Goal: Task Accomplishment & Management: Use online tool/utility

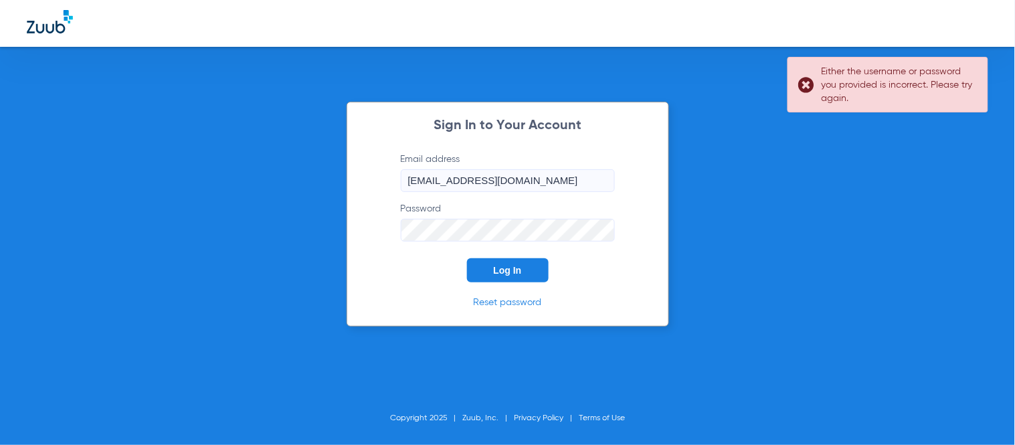
drag, startPoint x: 353, startPoint y: 256, endPoint x: 365, endPoint y: 252, distance: 12.7
click at [353, 256] on div "Sign In to Your Account Email address [EMAIL_ADDRESS][DOMAIN_NAME] Password Log…" at bounding box center [508, 214] width 323 height 225
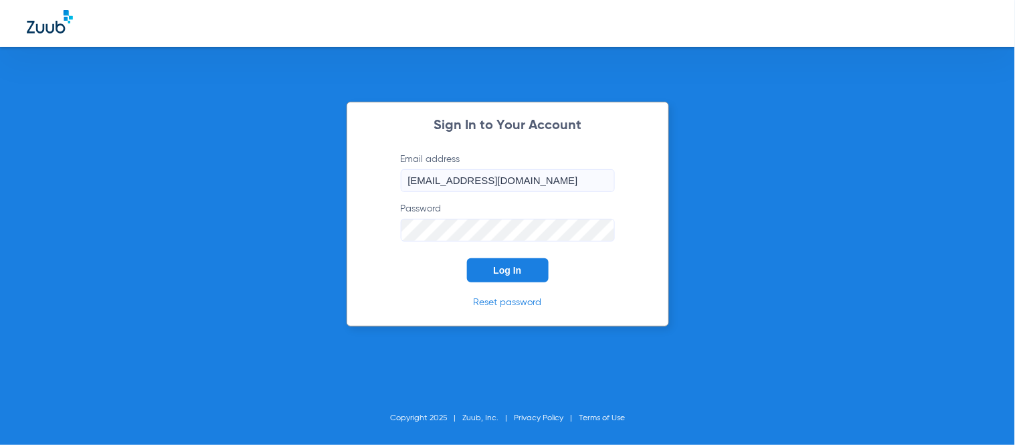
click at [513, 260] on button "Log In" at bounding box center [508, 270] width 82 height 24
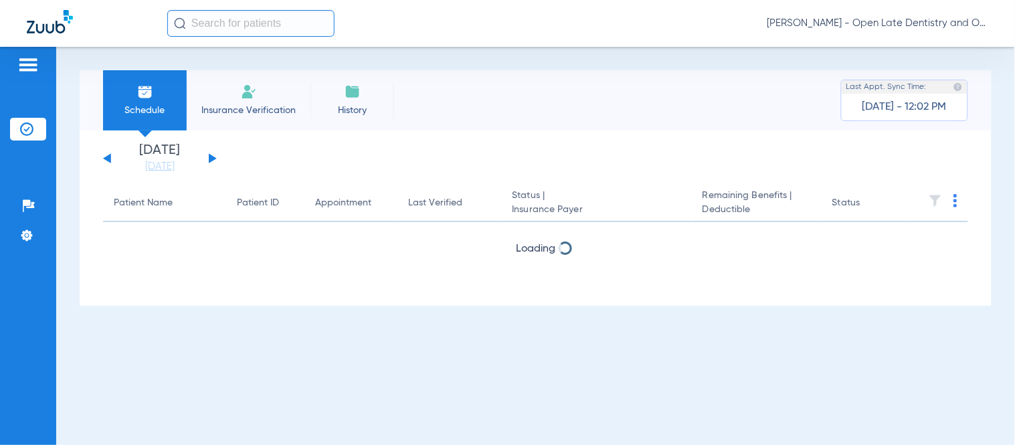
click at [242, 21] on input "text" at bounding box center [250, 23] width 167 height 27
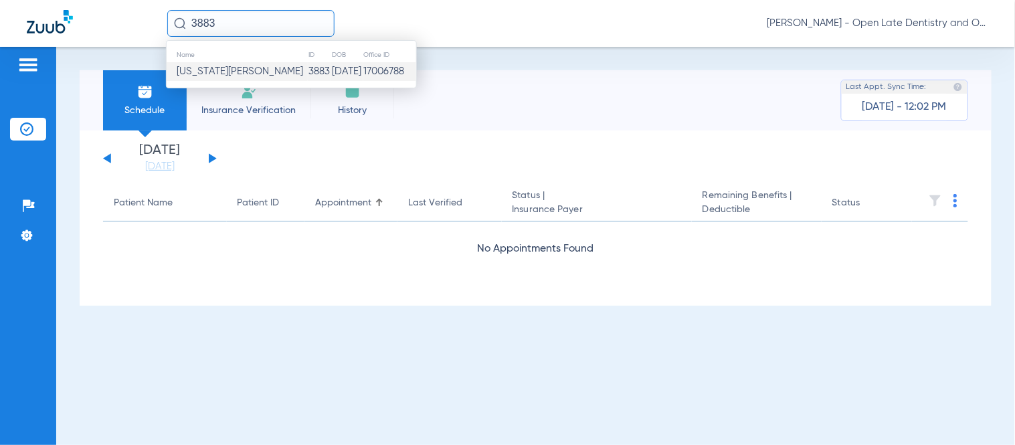
click at [308, 74] on td "3883" at bounding box center [319, 71] width 23 height 19
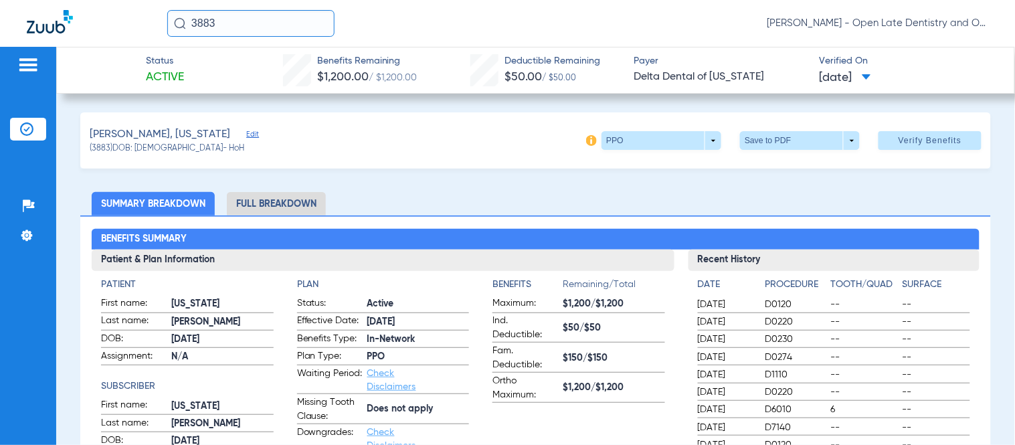
drag, startPoint x: 221, startPoint y: 22, endPoint x: 141, endPoint y: 27, distance: 80.5
click at [149, 25] on div "3883 [PERSON_NAME] - Open Late Dentistry and Orthodontics" at bounding box center [507, 23] width 1015 height 47
click at [239, 22] on input "2083" at bounding box center [250, 23] width 167 height 27
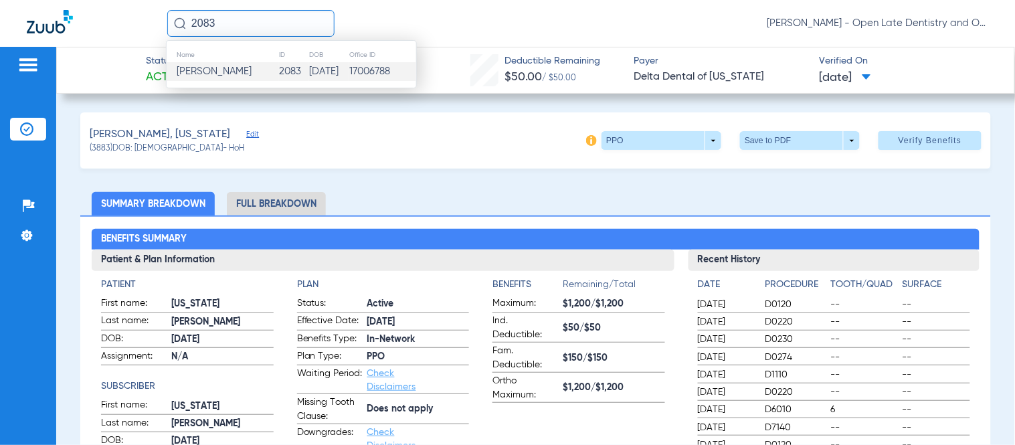
click at [232, 72] on span "[PERSON_NAME]" at bounding box center [214, 71] width 75 height 10
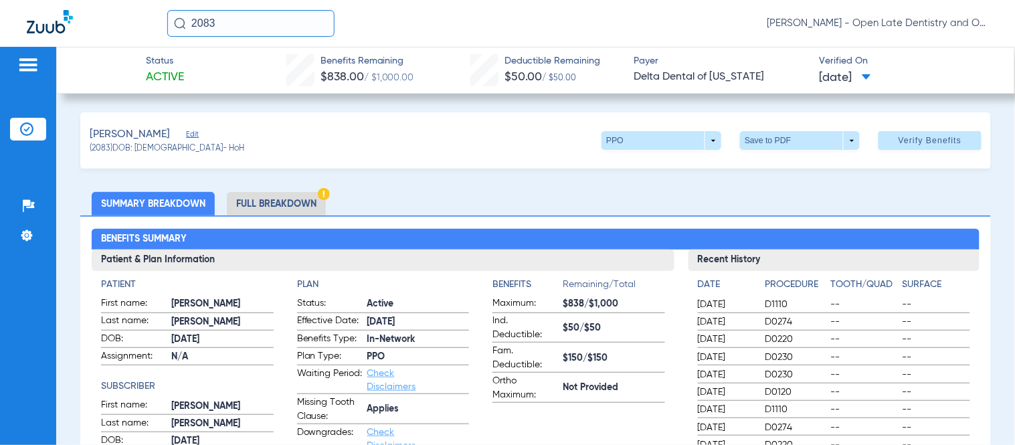
drag, startPoint x: 221, startPoint y: 23, endPoint x: -56, endPoint y: -13, distance: 279.3
click at [0, 0] on html "2083 [PERSON_NAME] - Open Late Dentistry and Orthodontics Patients Insurance Ve…" at bounding box center [507, 222] width 1015 height 445
click at [261, 31] on input "3093" at bounding box center [250, 23] width 167 height 27
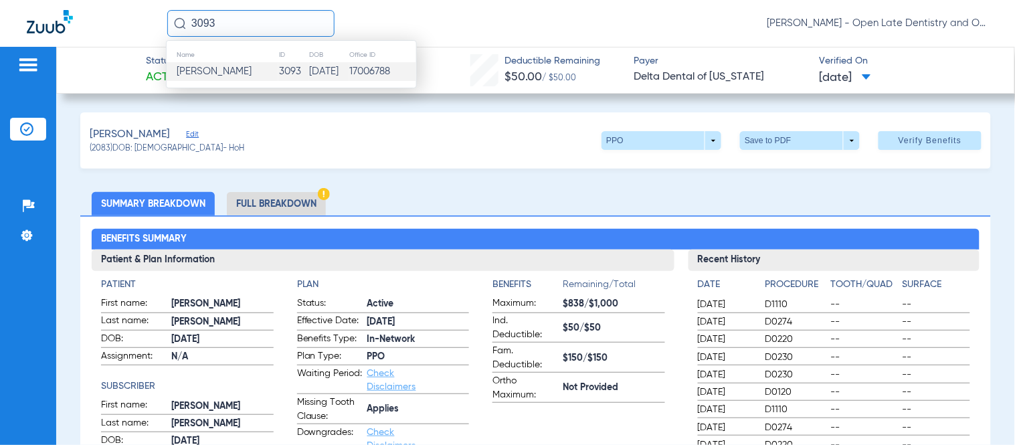
type input "3093"
click at [226, 76] on span "[PERSON_NAME]" at bounding box center [214, 71] width 75 height 10
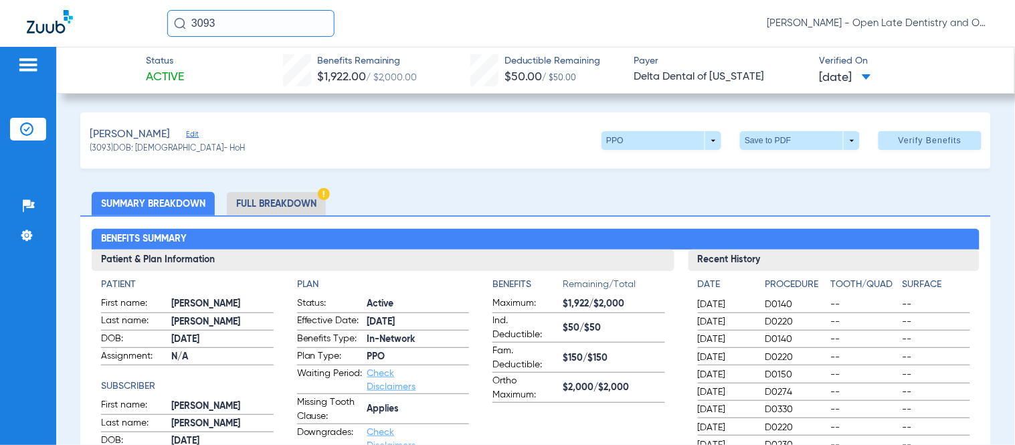
drag, startPoint x: 239, startPoint y: 28, endPoint x: 123, endPoint y: 25, distance: 115.8
click at [150, 28] on div "3093 [PERSON_NAME] - Open Late Dentistry and Orthodontics" at bounding box center [507, 23] width 1015 height 47
click at [242, 27] on input "text" at bounding box center [250, 23] width 167 height 27
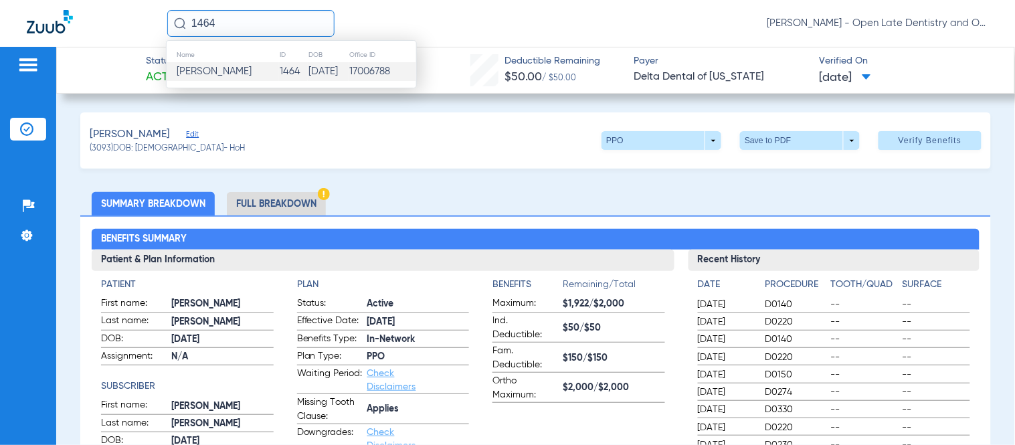
click at [248, 71] on span "[PERSON_NAME]" at bounding box center [214, 71] width 75 height 10
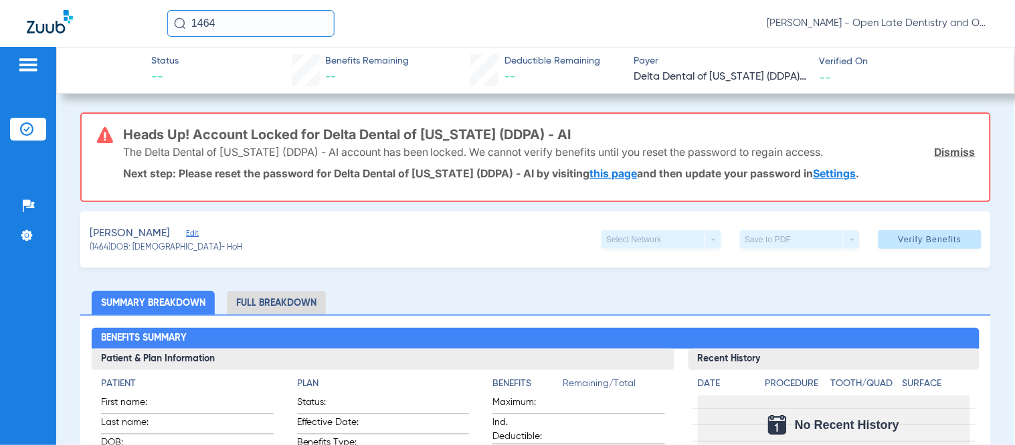
click at [605, 171] on link "this page" at bounding box center [614, 173] width 48 height 13
click at [953, 146] on link "Dismiss" at bounding box center [955, 151] width 41 height 13
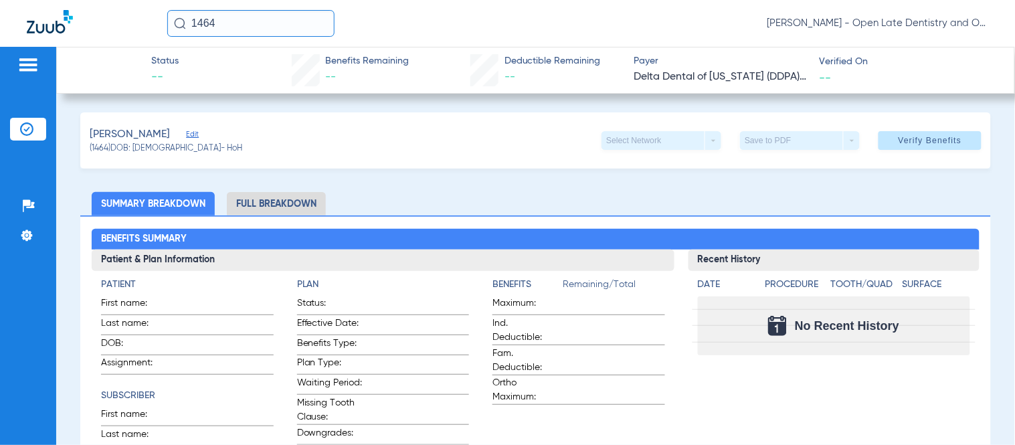
click at [217, 27] on input "1464" at bounding box center [250, 23] width 167 height 27
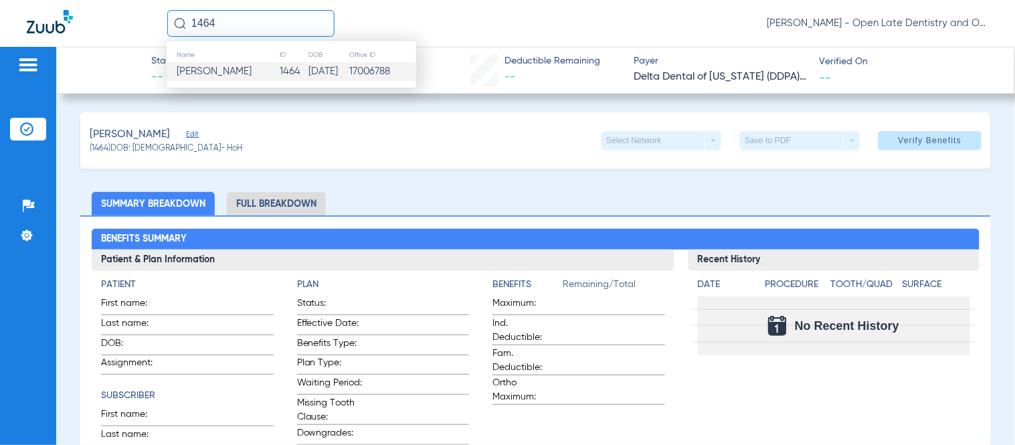
click at [21, 128] on img at bounding box center [26, 128] width 13 height 13
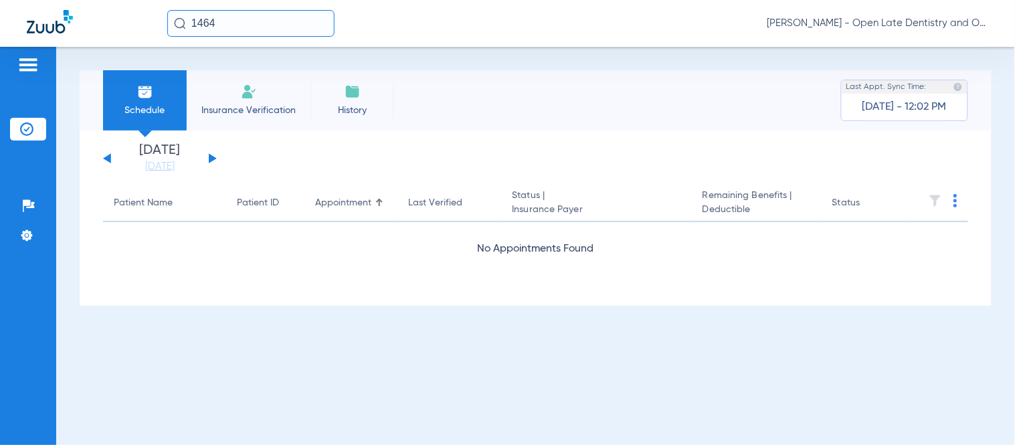
click at [266, 31] on input "1464" at bounding box center [250, 23] width 167 height 27
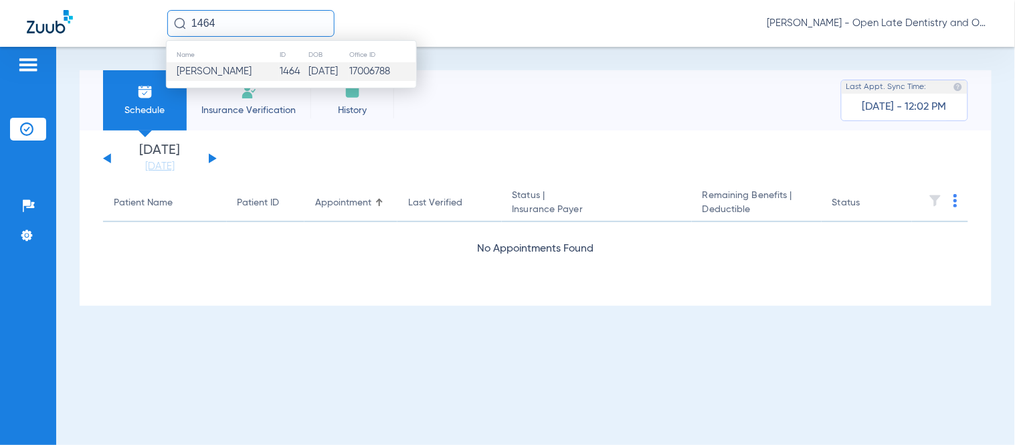
drag, startPoint x: 230, startPoint y: 17, endPoint x: 139, endPoint y: 25, distance: 91.4
click at [141, 25] on div "[DEMOGRAPHIC_DATA] Name ID DOB Office ID [PERSON_NAME] [DEMOGRAPHIC_DATA] [DATE…" at bounding box center [507, 23] width 1015 height 47
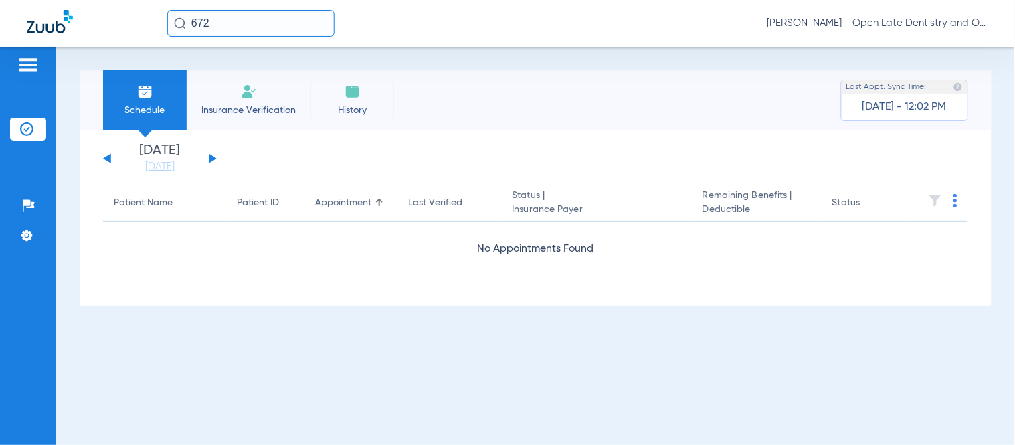
click at [223, 23] on input "672" at bounding box center [250, 23] width 167 height 27
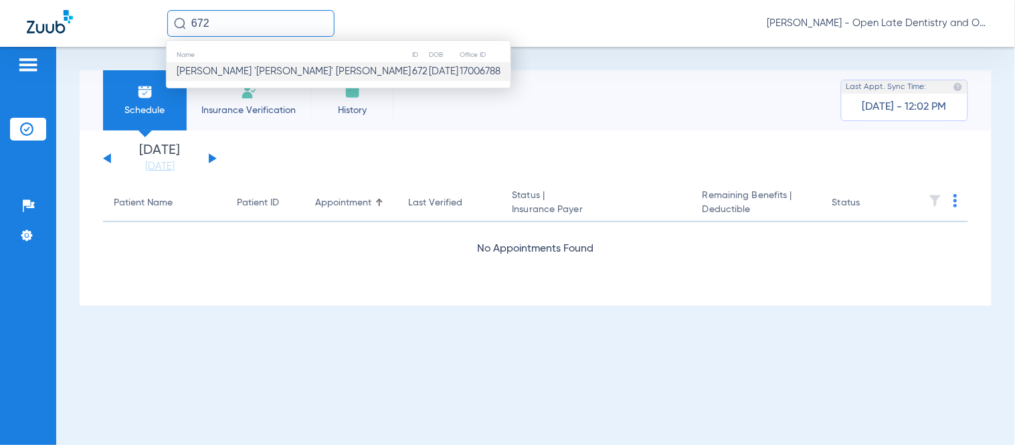
click at [237, 72] on span "[PERSON_NAME] '[PERSON_NAME]' [PERSON_NAME]" at bounding box center [294, 71] width 234 height 10
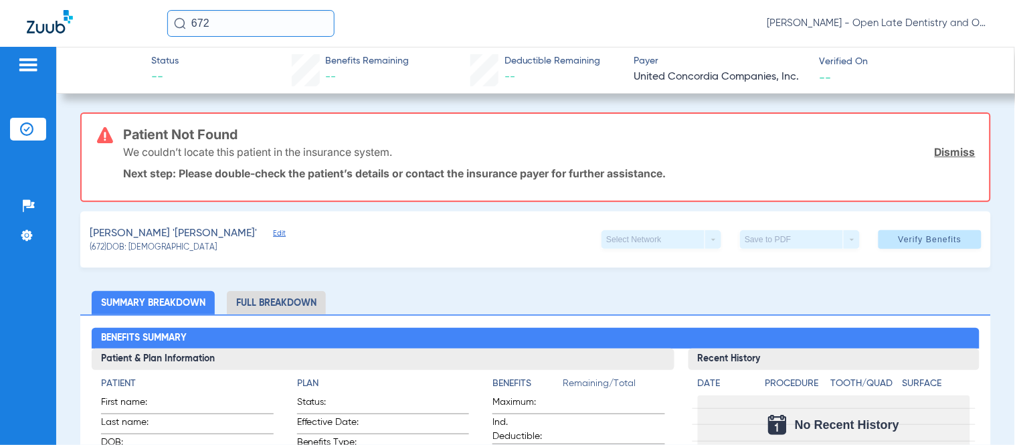
drag, startPoint x: 249, startPoint y: 17, endPoint x: 91, endPoint y: 16, distance: 157.9
click at [118, 15] on div "672 [PERSON_NAME] - Open Late Dentistry and Orthodontics" at bounding box center [507, 23] width 1015 height 47
click at [239, 17] on input "[PERSON_NAME]" at bounding box center [250, 23] width 167 height 27
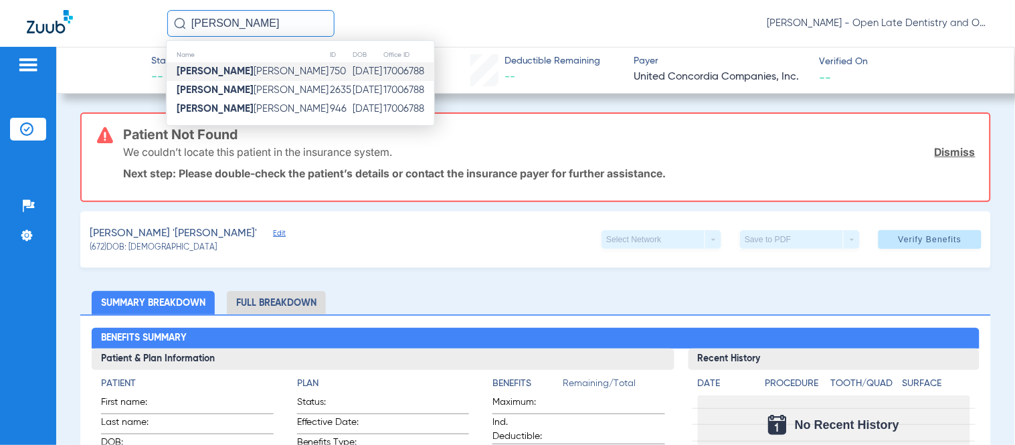
click at [250, 72] on td "[PERSON_NAME]" at bounding box center [248, 71] width 163 height 19
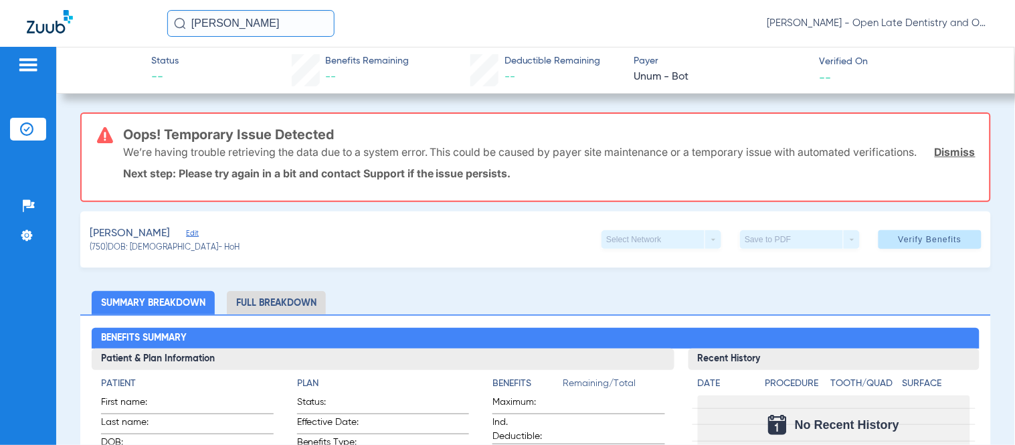
drag, startPoint x: 248, startPoint y: 29, endPoint x: 215, endPoint y: 28, distance: 32.8
click at [226, 29] on input "[PERSON_NAME]" at bounding box center [250, 23] width 167 height 27
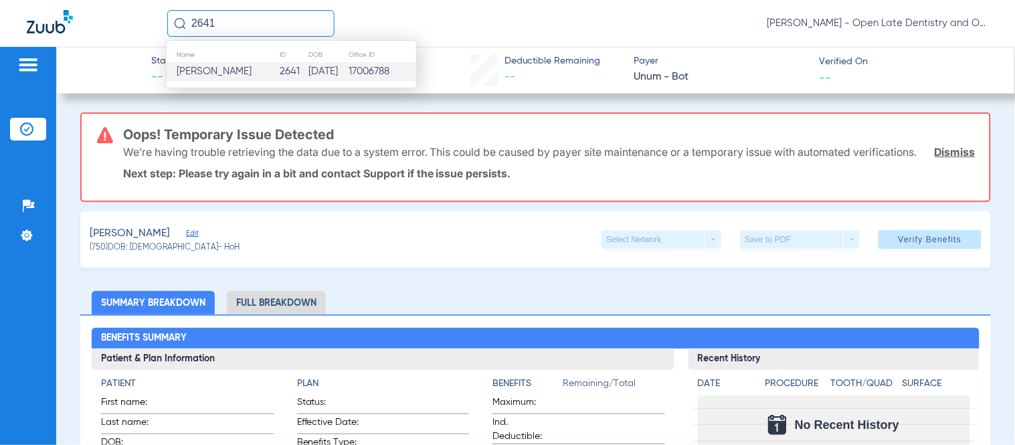
click at [248, 74] on td "[PERSON_NAME]" at bounding box center [223, 71] width 113 height 19
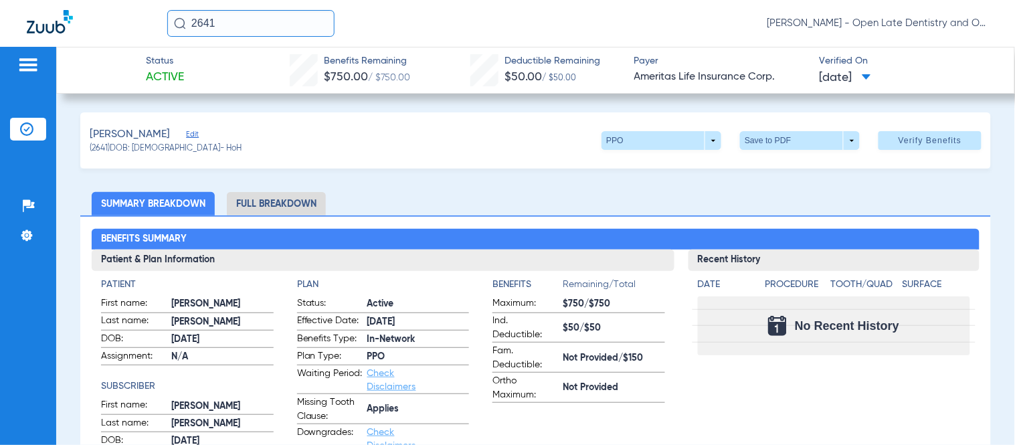
drag, startPoint x: 258, startPoint y: 21, endPoint x: 115, endPoint y: 16, distance: 143.3
click at [145, 16] on div "2641 [PERSON_NAME] - Open Late Dentistry and Orthodontics" at bounding box center [507, 23] width 1015 height 47
type input "b"
click at [268, 23] on input "[PERSON_NAME]" at bounding box center [250, 23] width 167 height 27
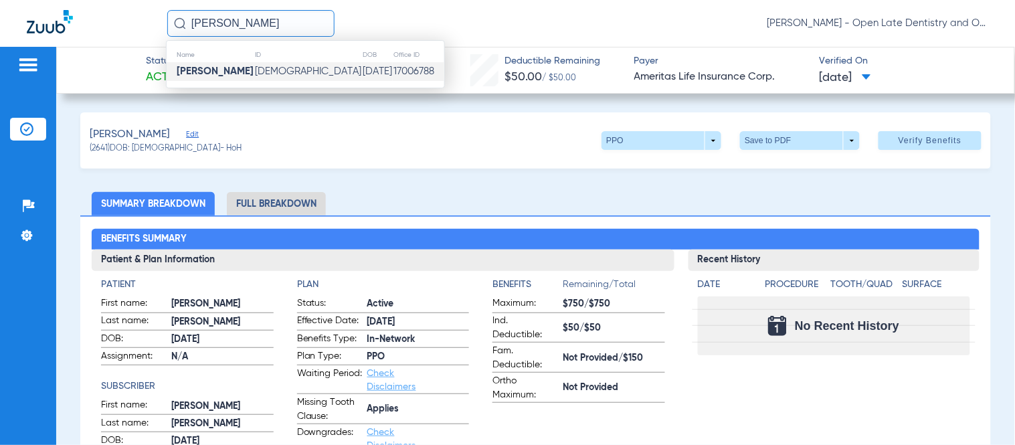
click at [271, 68] on td "[DEMOGRAPHIC_DATA]" at bounding box center [308, 71] width 108 height 19
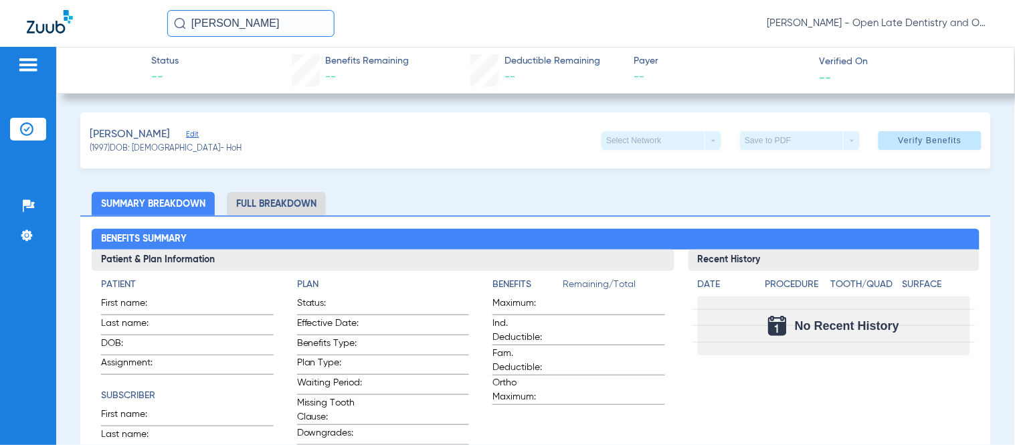
click at [22, 128] on img at bounding box center [26, 128] width 13 height 13
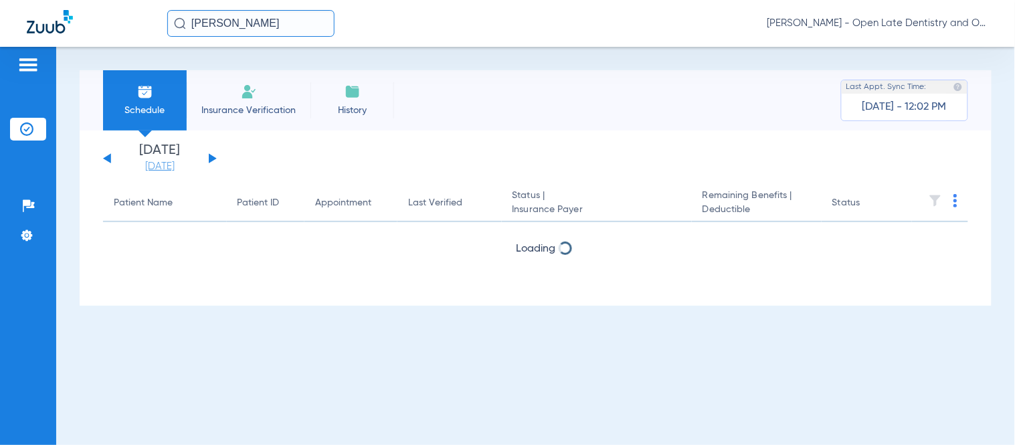
click at [153, 168] on link "[DATE]" at bounding box center [160, 166] width 80 height 13
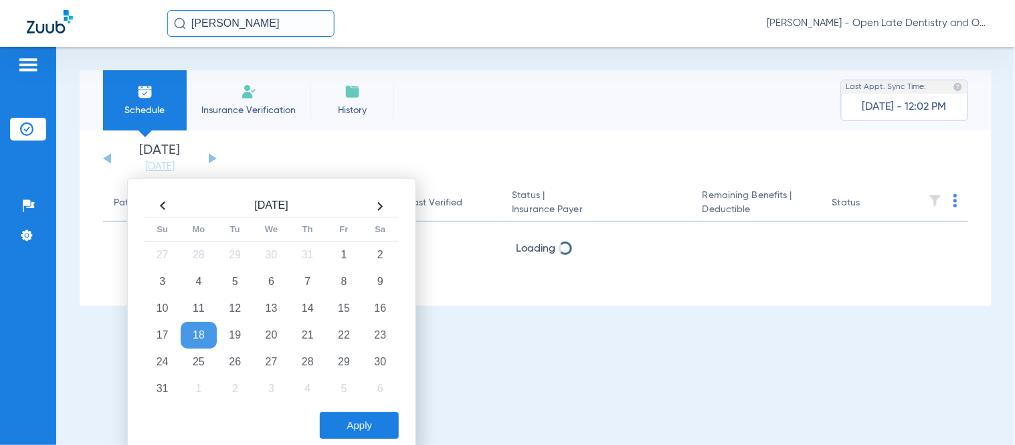
click at [169, 203] on th at bounding box center [163, 205] width 36 height 21
click at [240, 312] on td "15" at bounding box center [235, 308] width 36 height 27
click at [343, 417] on button "Apply" at bounding box center [359, 425] width 79 height 27
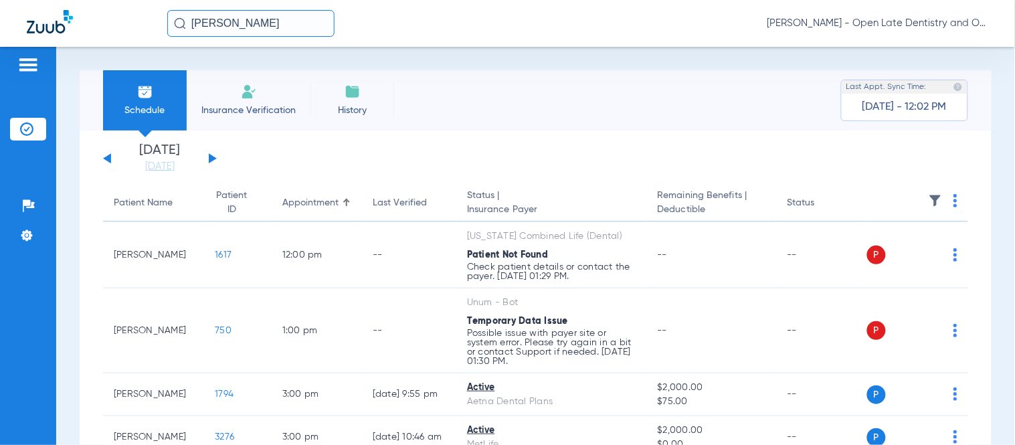
drag, startPoint x: 268, startPoint y: 24, endPoint x: 91, endPoint y: 24, distance: 176.6
click at [98, 24] on div "[PERSON_NAME] [PERSON_NAME] - Open Late Dentistry and Orthodontics" at bounding box center [507, 23] width 1015 height 47
click at [238, 15] on input "[PERSON_NAME]" at bounding box center [250, 23] width 167 height 27
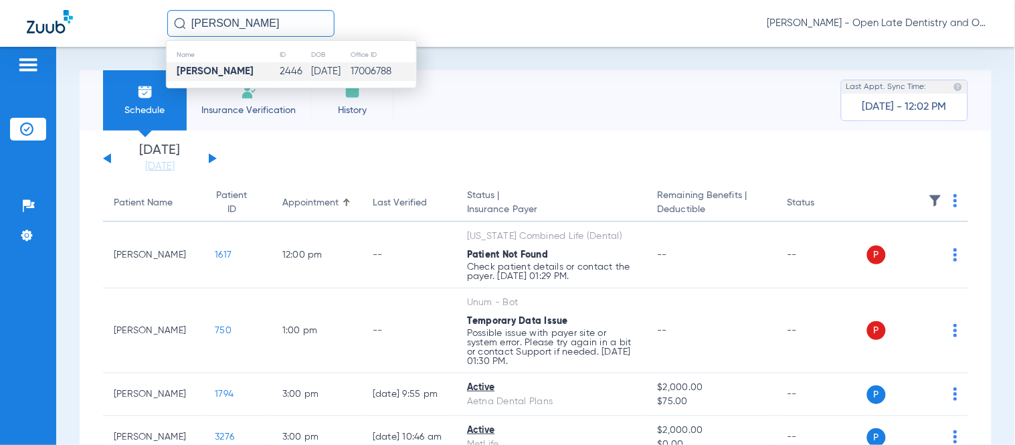
click at [223, 70] on td "[PERSON_NAME]" at bounding box center [223, 71] width 112 height 19
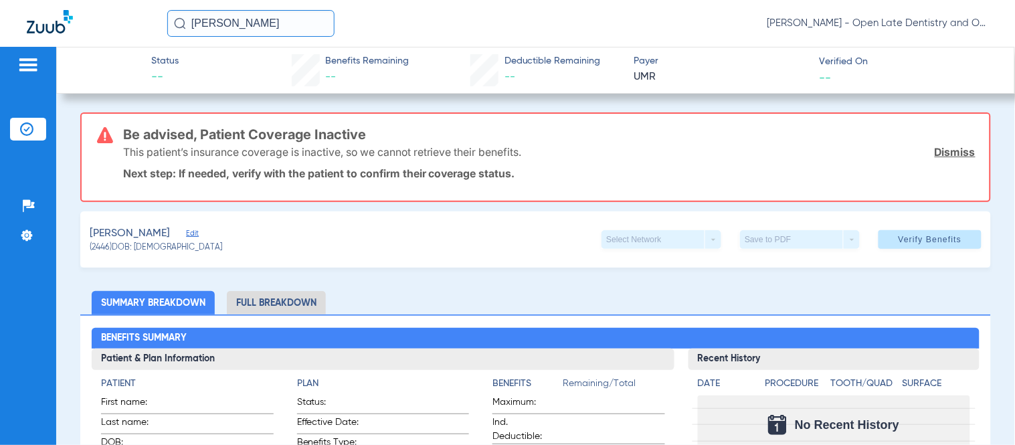
drag, startPoint x: 238, startPoint y: 23, endPoint x: -3, endPoint y: 17, distance: 240.3
click at [0, 17] on html "[PERSON_NAME] [PERSON_NAME] - Open Late Dentistry and Orthodontics Patients Ins…" at bounding box center [507, 222] width 1015 height 445
click at [263, 31] on input "[PERSON_NAME]" at bounding box center [250, 23] width 167 height 27
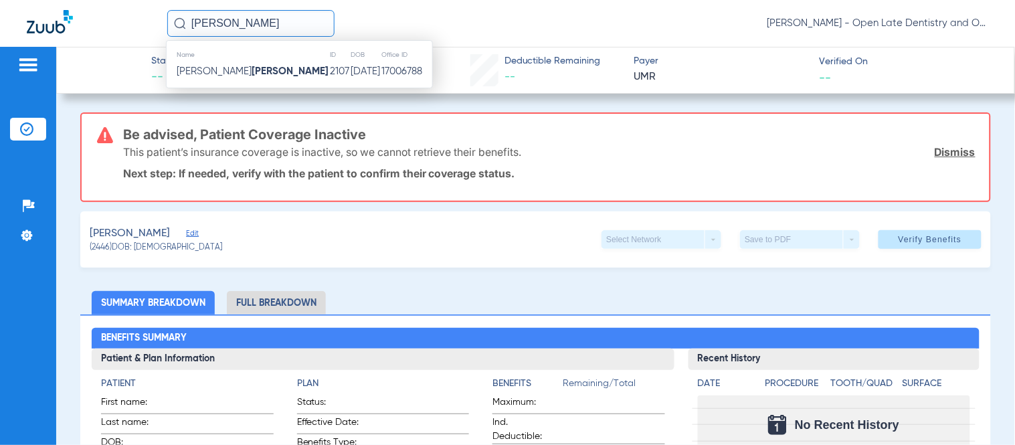
click at [252, 72] on strong "[PERSON_NAME]" at bounding box center [290, 71] width 77 height 10
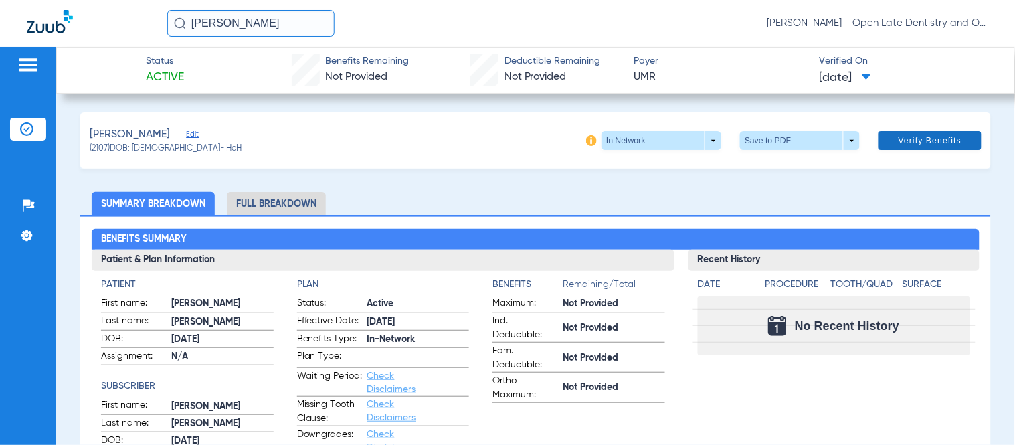
click at [917, 139] on span "Verify Benefits" at bounding box center [931, 140] width 64 height 11
drag, startPoint x: 239, startPoint y: 20, endPoint x: 12, endPoint y: 28, distance: 227.0
click at [38, 27] on div "[PERSON_NAME] [PERSON_NAME] - Open Late Dentistry and Orthodontics" at bounding box center [507, 23] width 1015 height 47
click at [272, 21] on input "[PERSON_NAME]" at bounding box center [250, 23] width 167 height 27
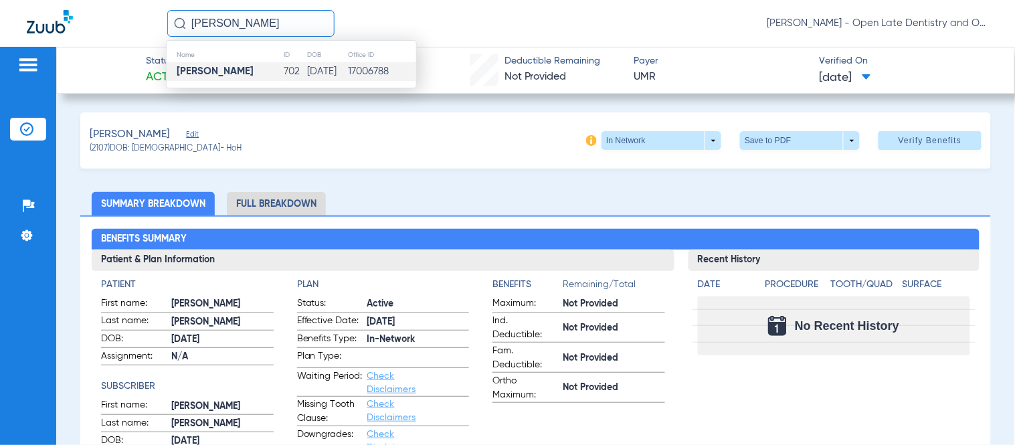
type input "[PERSON_NAME]"
click at [236, 71] on td "[PERSON_NAME]" at bounding box center [225, 71] width 117 height 19
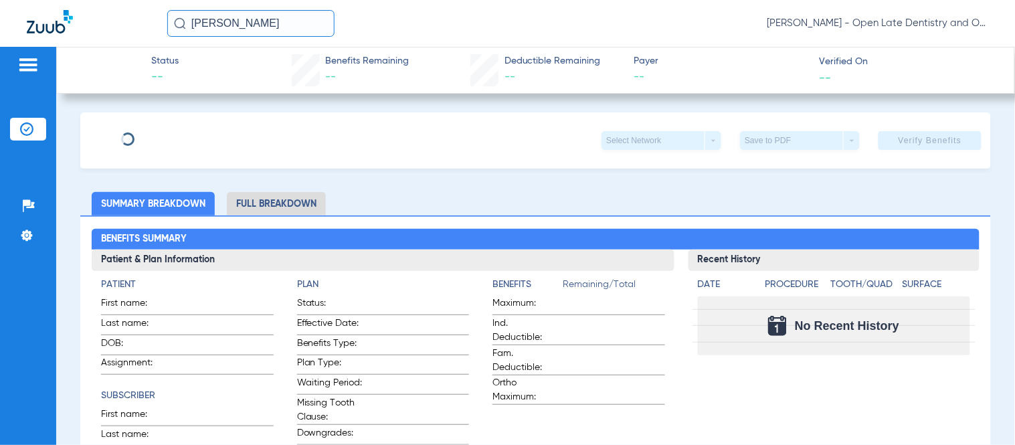
type input "[PERSON_NAME]"
type input "[DATE]"
type input "103799991001"
type input "907569000"
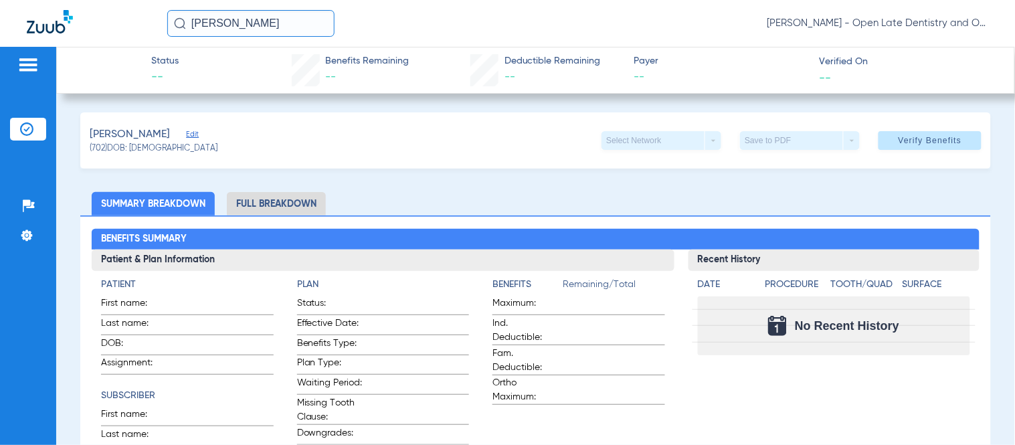
click at [186, 137] on span "Edit" at bounding box center [192, 136] width 12 height 13
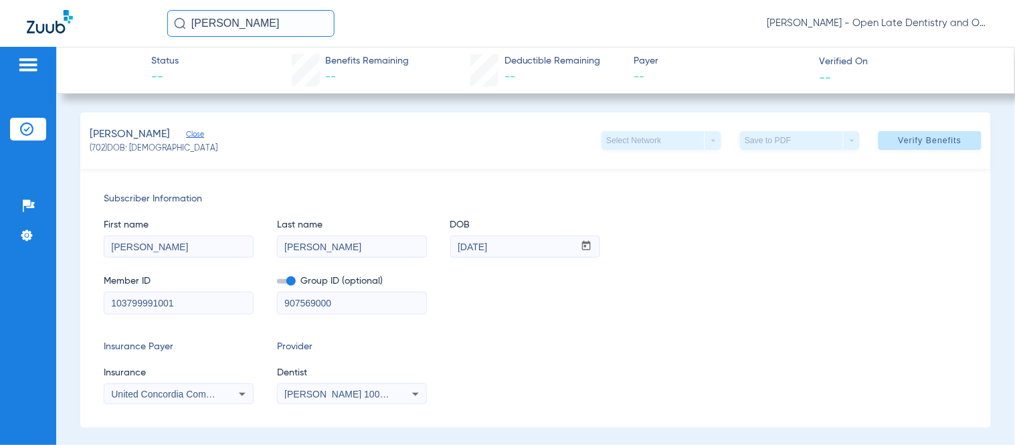
drag, startPoint x: 268, startPoint y: 19, endPoint x: 5, endPoint y: -3, distance: 263.9
click at [5, 0] on html "[PERSON_NAME] [PERSON_NAME] - Open Late Dentistry and Orthodontics Patients Ins…" at bounding box center [507, 222] width 1015 height 445
type input "d"
click at [295, 18] on input "[PERSON_NAME]" at bounding box center [250, 23] width 167 height 27
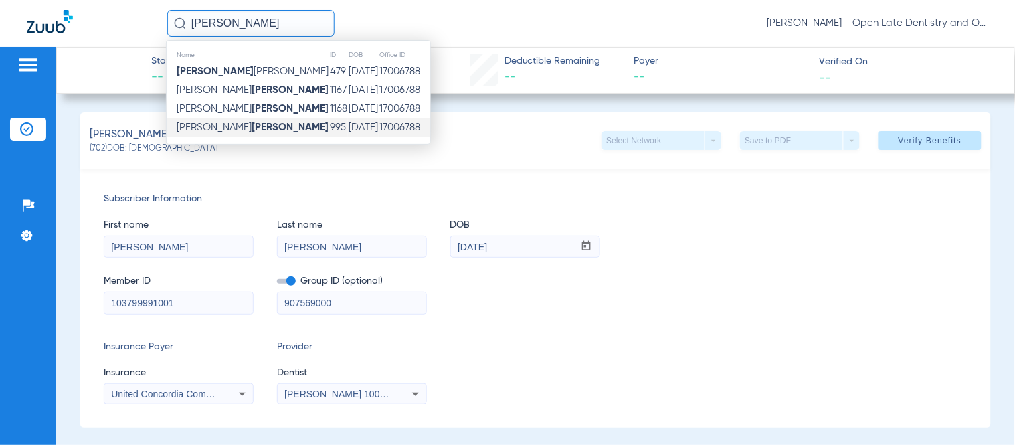
type input "[PERSON_NAME]"
click at [246, 125] on td "[PERSON_NAME]" at bounding box center [248, 127] width 163 height 19
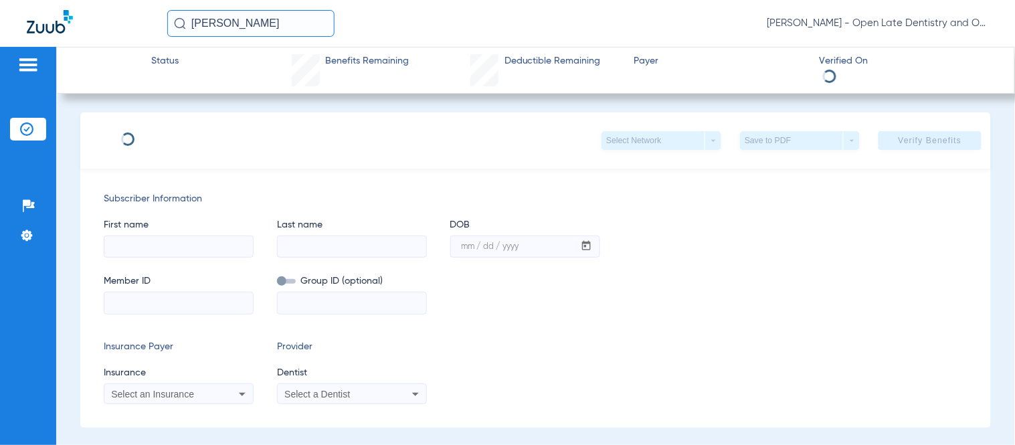
type input "[PERSON_NAME]"
type input "[DATE]"
type input "133167348001"
type input "842725000"
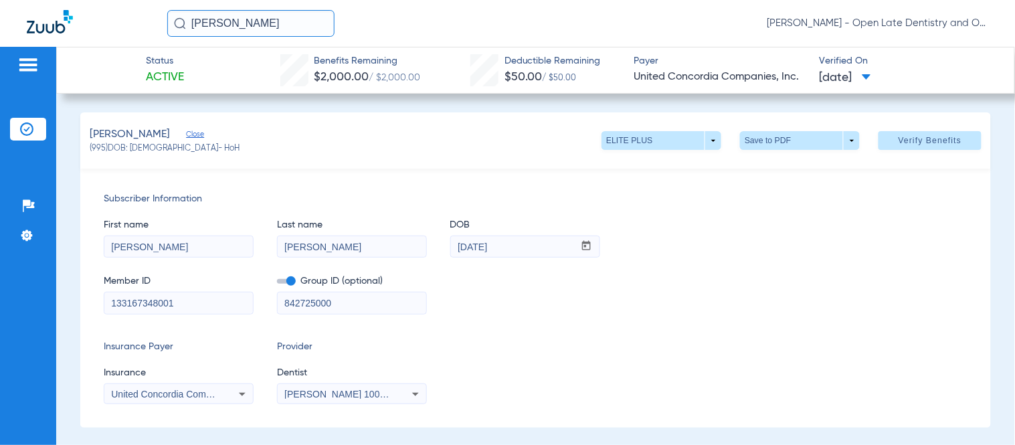
drag, startPoint x: 798, startPoint y: 78, endPoint x: 628, endPoint y: 70, distance: 170.8
click at [634, 70] on span "United Concordia Companies, Inc." at bounding box center [721, 77] width 174 height 17
click at [551, 108] on div "Status Active Benefits Remaining $2,000.00 / $2,000.00 Deductible Remaining $50…" at bounding box center [535, 246] width 959 height 398
